Goal: Information Seeking & Learning: Check status

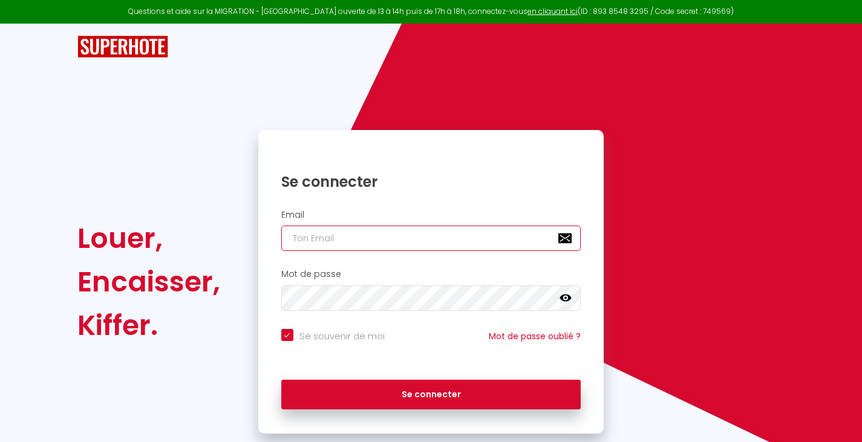
click at [373, 231] on input "email" at bounding box center [431, 238] width 300 height 25
click at [421, 241] on input "email" at bounding box center [431, 238] width 300 height 25
type input "[EMAIL_ADDRESS][DOMAIN_NAME]"
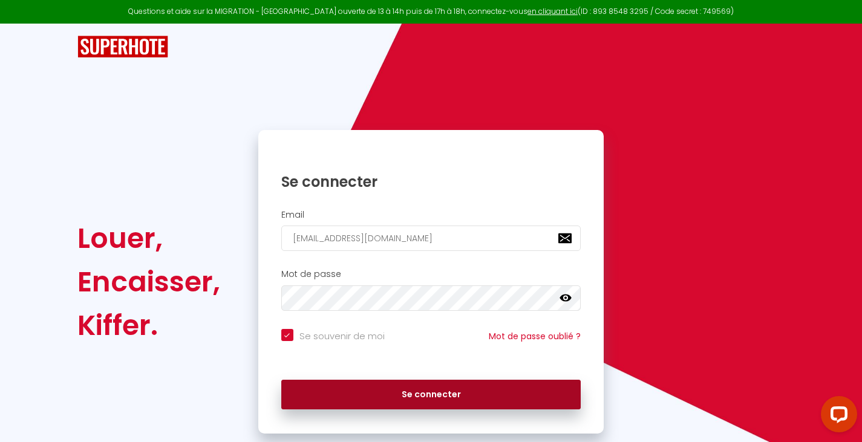
click at [444, 399] on button "Se connecter" at bounding box center [431, 395] width 300 height 30
checkbox input "true"
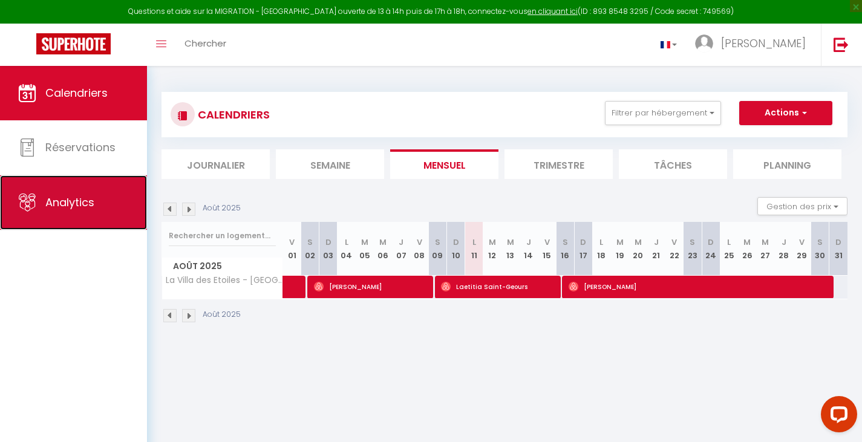
click at [102, 200] on link "Analytics" at bounding box center [73, 202] width 147 height 54
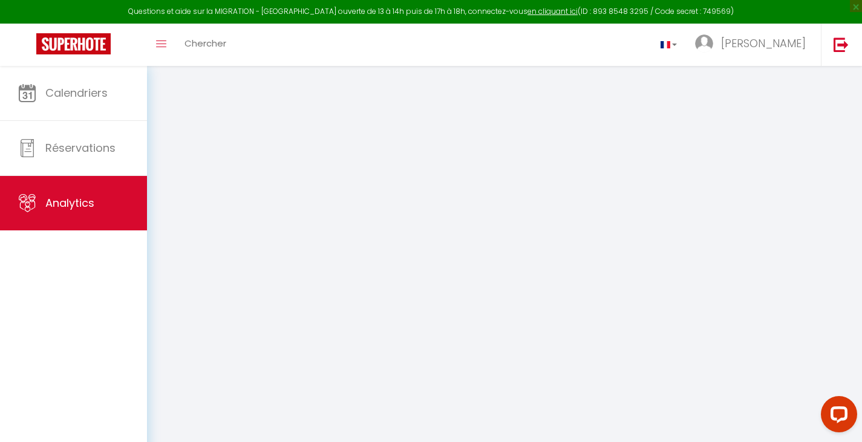
select select "2025"
select select "8"
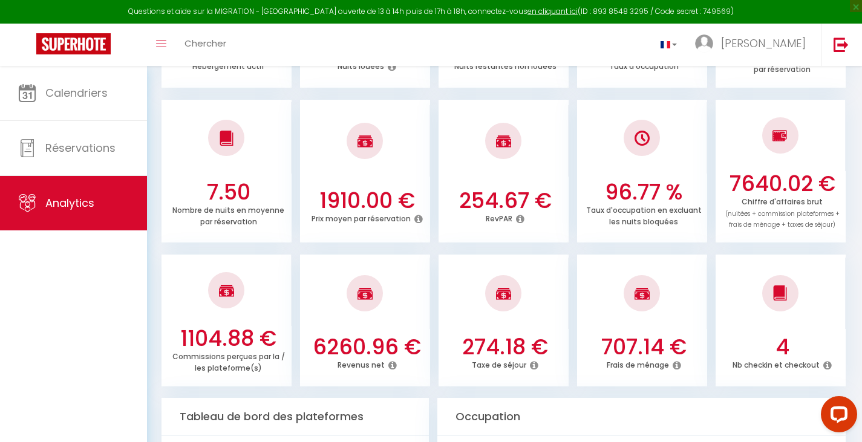
scroll to position [363, 0]
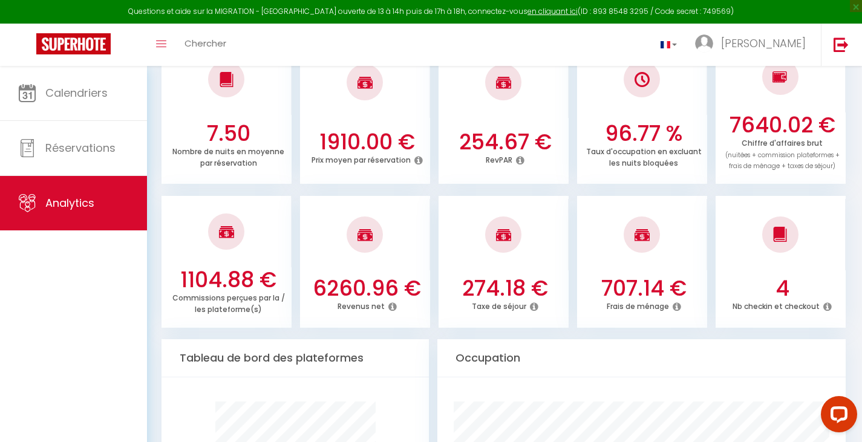
click at [393, 307] on icon at bounding box center [393, 307] width 8 height 10
click at [444, 255] on div at bounding box center [504, 234] width 130 height 71
